Goal: Task Accomplishment & Management: Manage account settings

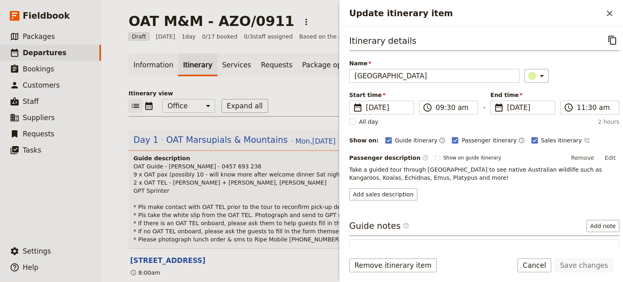
scroll to position [162, 0]
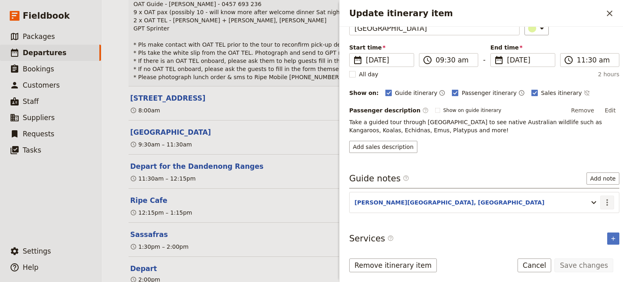
click at [603, 201] on icon "Actions" at bounding box center [608, 203] width 10 height 10
click at [599, 215] on span "Edit note" at bounding box center [584, 218] width 38 height 8
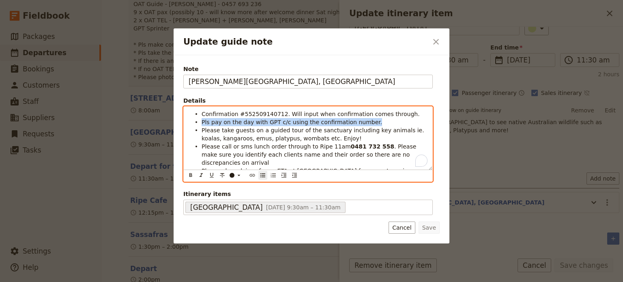
drag, startPoint x: 367, startPoint y: 121, endPoint x: 200, endPoint y: 124, distance: 166.8
click at [200, 124] on ul "Confirmation #552509140712. Will input when confirmation comes through. Pls pay…" at bounding box center [308, 142] width 239 height 65
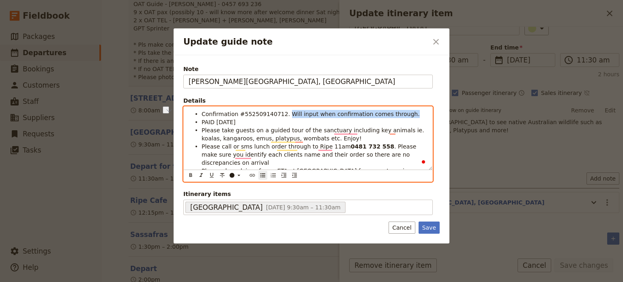
drag, startPoint x: 400, startPoint y: 113, endPoint x: 281, endPoint y: 115, distance: 119.7
click at [281, 115] on li "Confirmation #552509140712. Will input when confirmation comes through." at bounding box center [315, 114] width 226 height 8
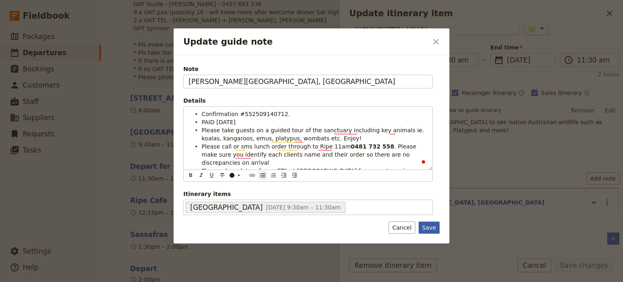
click at [431, 226] on div "Note [PERSON_NAME][GEOGRAPHIC_DATA] Details Confirmation #552509140712. PAID [D…" at bounding box center [312, 149] width 276 height 189
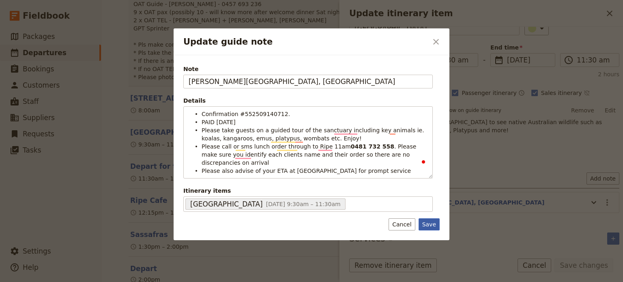
click at [437, 218] on button "Save" at bounding box center [429, 224] width 21 height 12
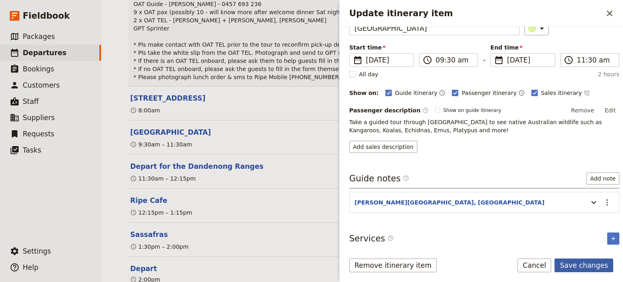
click at [570, 267] on button "Save changes" at bounding box center [584, 265] width 59 height 14
